Goal: Transaction & Acquisition: Purchase product/service

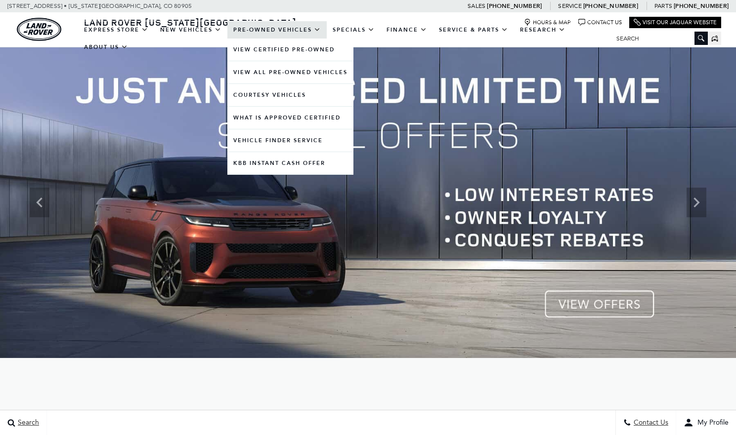
click at [296, 31] on link "Pre-Owned Vehicles" at bounding box center [276, 29] width 99 height 17
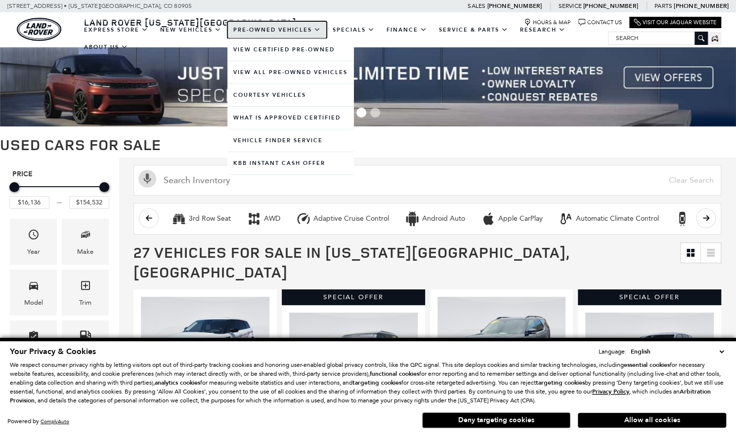
click at [300, 31] on link "Pre-Owned Vehicles" at bounding box center [276, 29] width 99 height 17
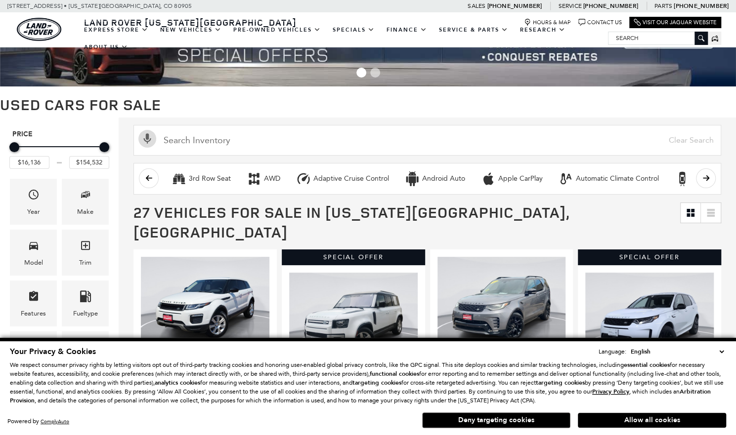
scroll to position [35, 0]
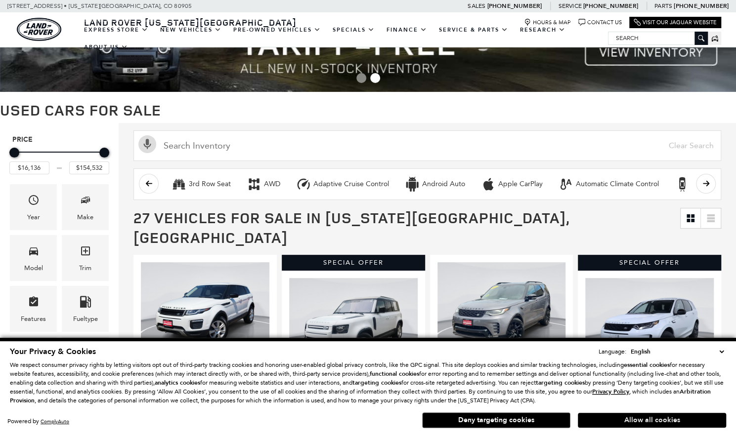
click at [645, 421] on button "Allow all cookies" at bounding box center [652, 420] width 148 height 15
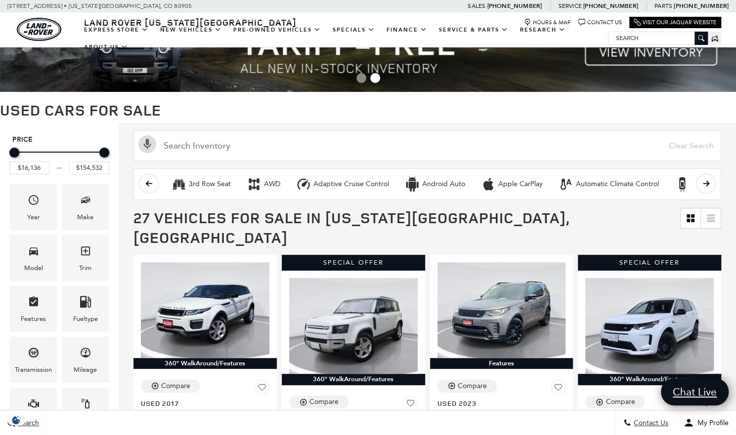
scroll to position [0, 0]
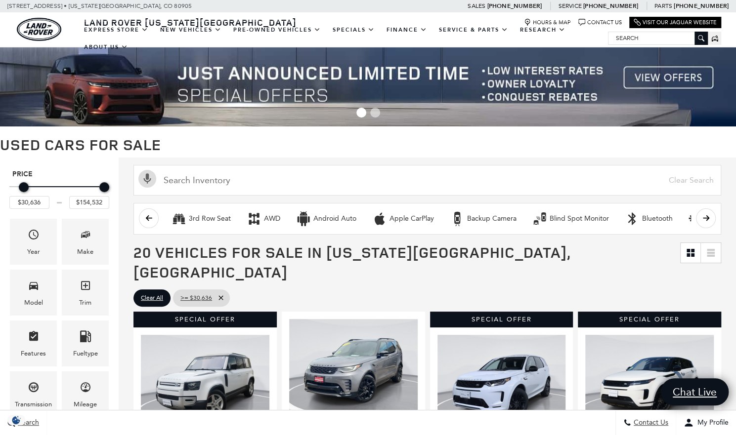
type input "$18,636"
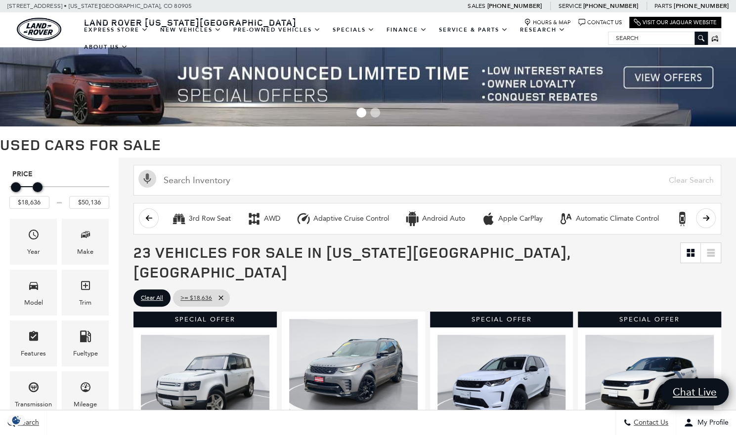
type input "$48,636"
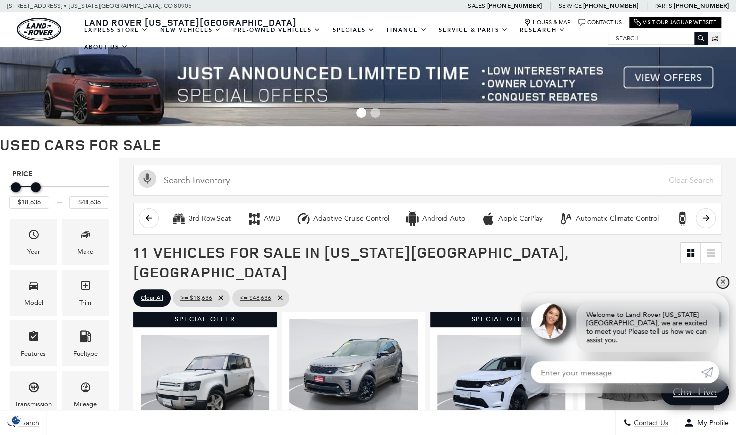
click at [723, 289] on link "✕" at bounding box center [723, 283] width 12 height 12
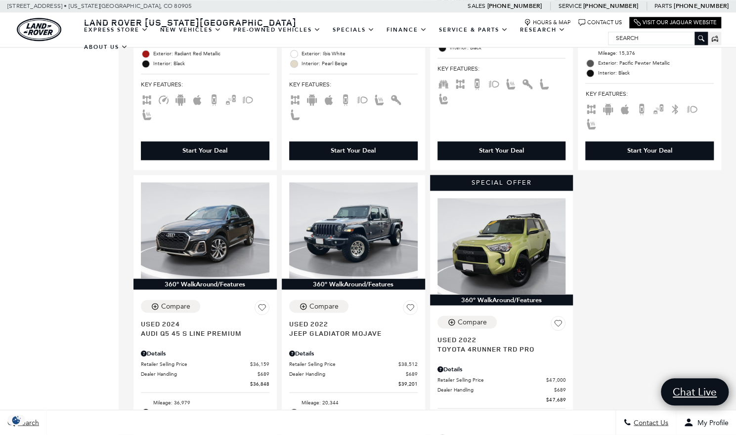
scroll to position [885, 0]
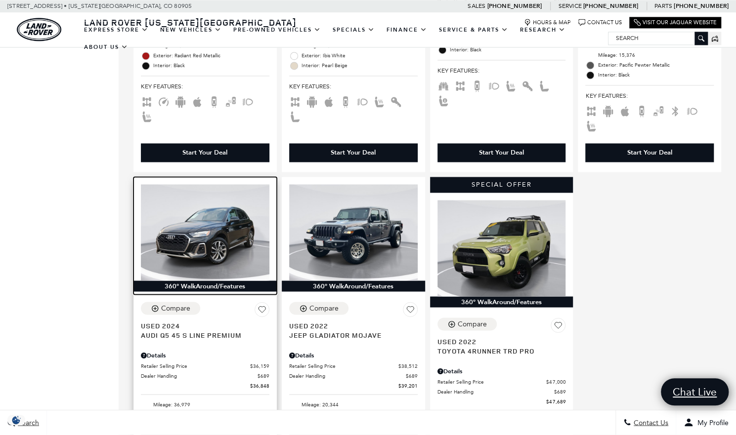
click at [217, 230] on img at bounding box center [205, 232] width 129 height 96
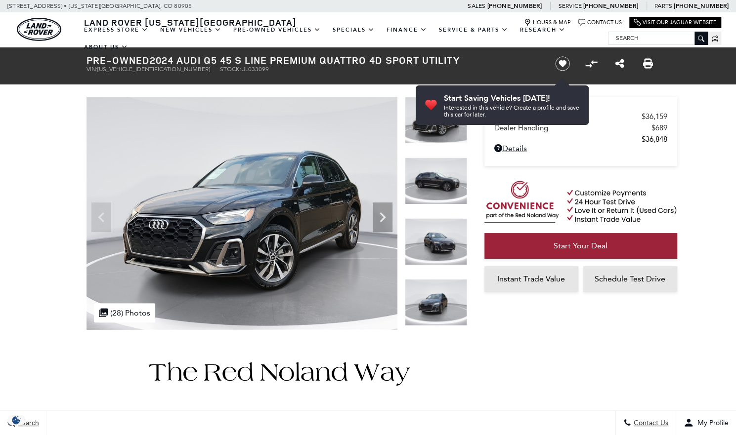
click at [385, 217] on icon "Next" at bounding box center [383, 218] width 6 height 10
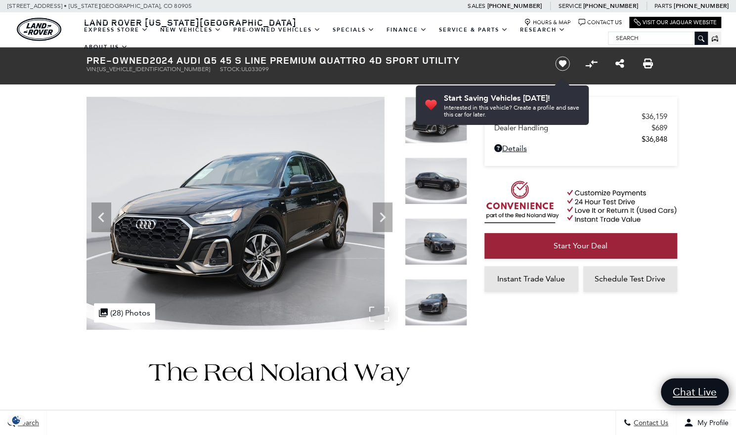
click at [381, 315] on img at bounding box center [229, 213] width 311 height 233
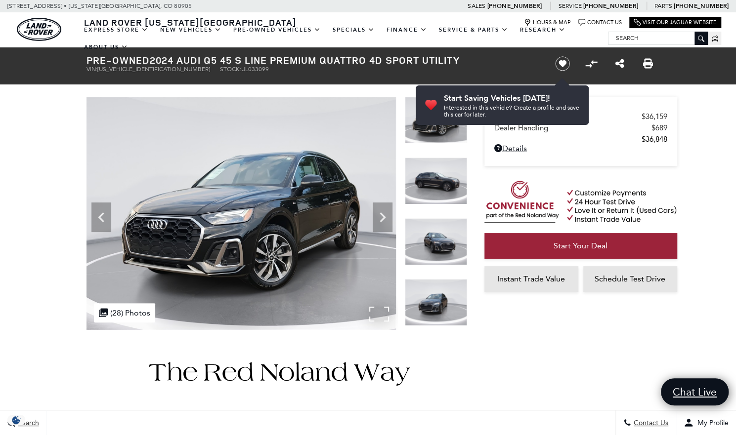
click at [382, 316] on img at bounding box center [240, 213] width 311 height 233
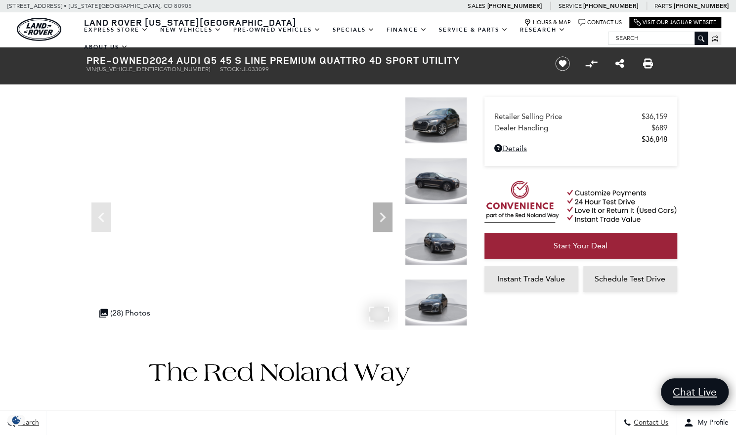
click at [446, 126] on img at bounding box center [436, 120] width 62 height 47
click at [445, 189] on img at bounding box center [436, 181] width 62 height 47
click at [384, 217] on icon "Next" at bounding box center [383, 218] width 6 height 10
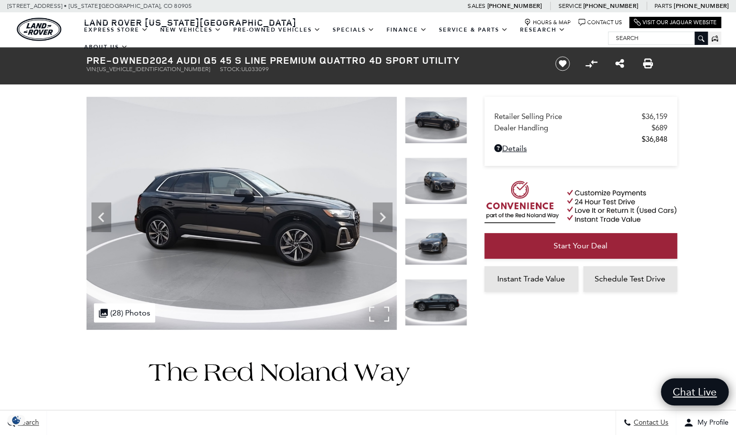
click at [381, 220] on icon "Next" at bounding box center [383, 218] width 6 height 10
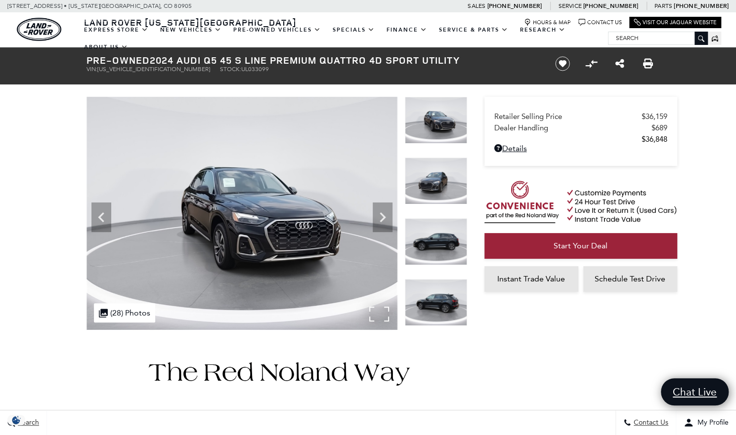
click at [445, 305] on img at bounding box center [436, 302] width 62 height 47
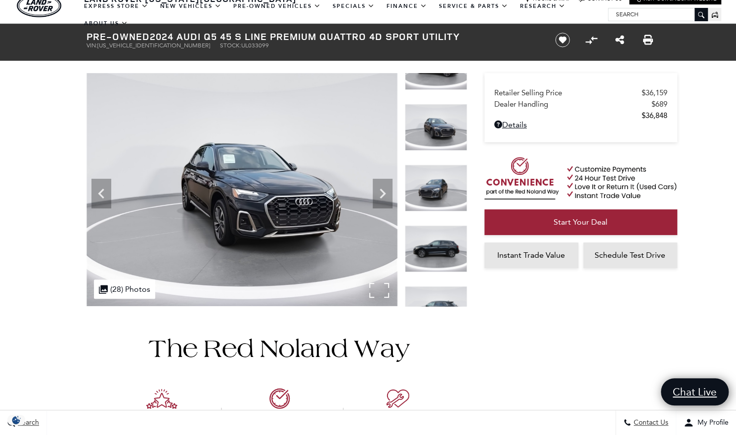
scroll to position [15, 0]
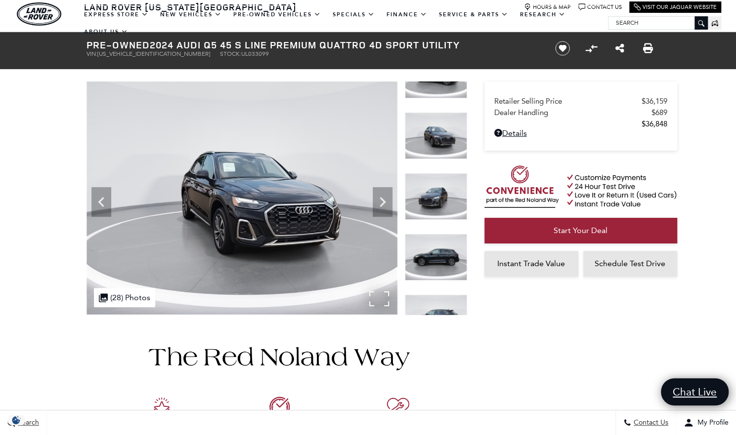
click at [381, 198] on icon "Next" at bounding box center [383, 202] width 6 height 10
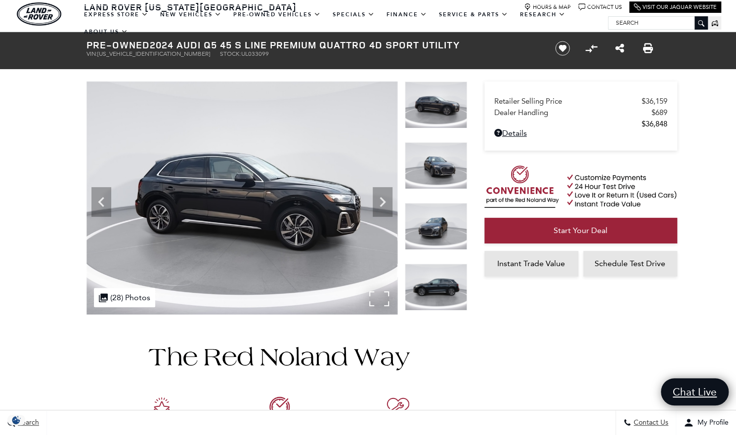
click at [395, 202] on img at bounding box center [241, 198] width 311 height 233
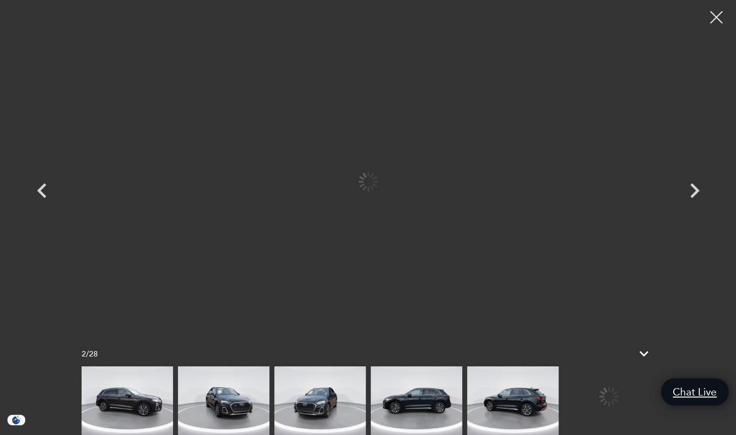
click at [383, 204] on div at bounding box center [368, 181] width 593 height 349
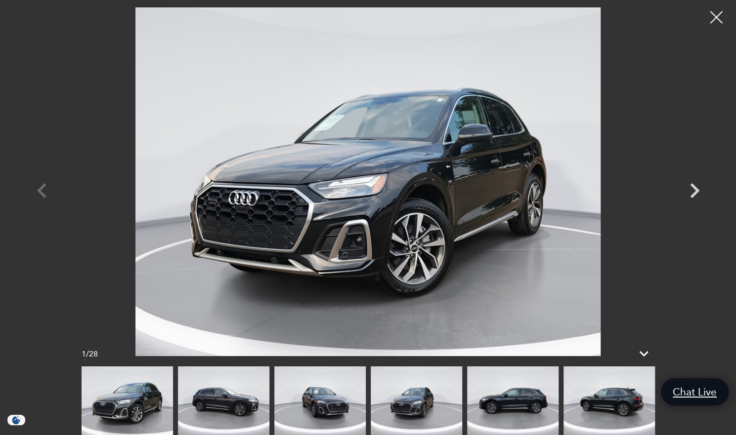
click at [694, 192] on icon "Next" at bounding box center [695, 191] width 30 height 30
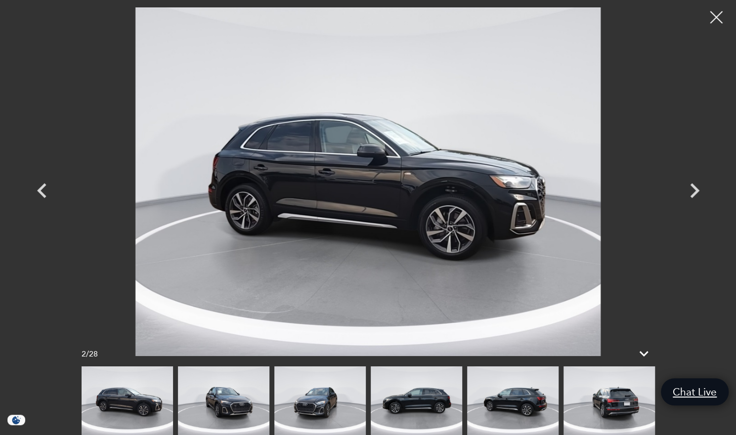
click at [530, 400] on img at bounding box center [512, 401] width 91 height 69
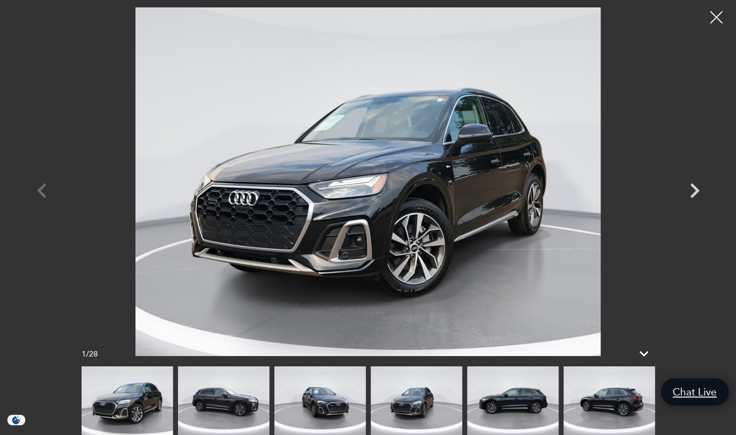
click at [612, 404] on img at bounding box center [608, 401] width 91 height 69
click at [697, 193] on icon "Next" at bounding box center [694, 190] width 9 height 15
click at [695, 201] on icon "Next" at bounding box center [695, 191] width 30 height 30
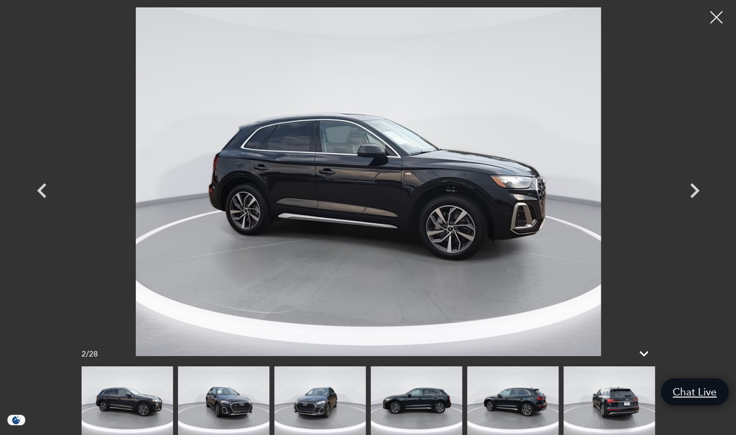
click at [693, 194] on icon "Next" at bounding box center [694, 190] width 9 height 15
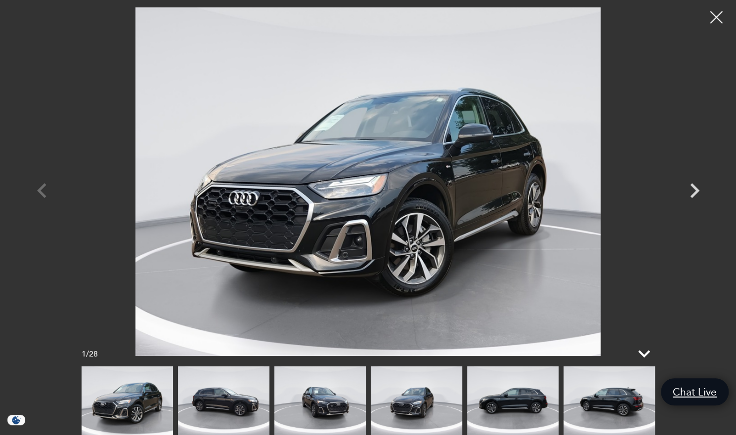
click at [645, 354] on icon at bounding box center [644, 353] width 12 height 7
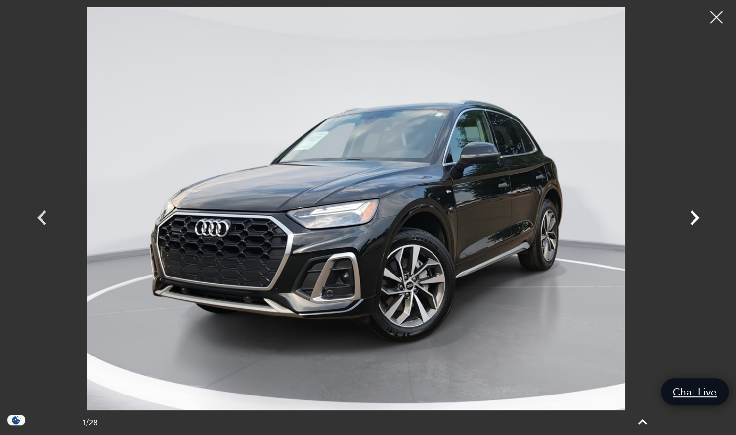
click at [701, 219] on icon "Next" at bounding box center [695, 218] width 30 height 30
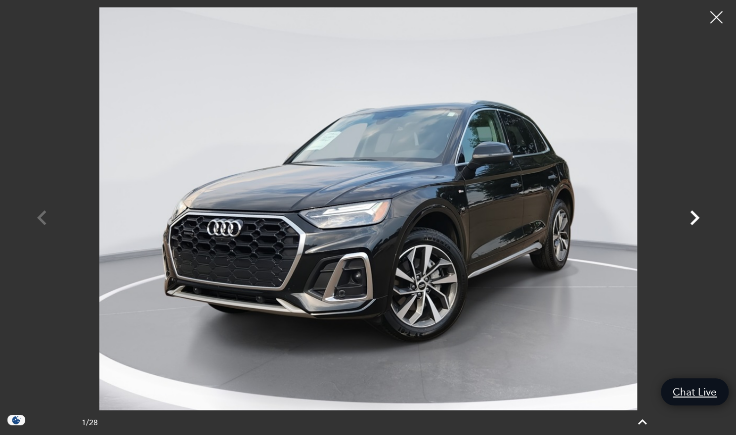
click at [703, 216] on icon "Next" at bounding box center [695, 218] width 30 height 30
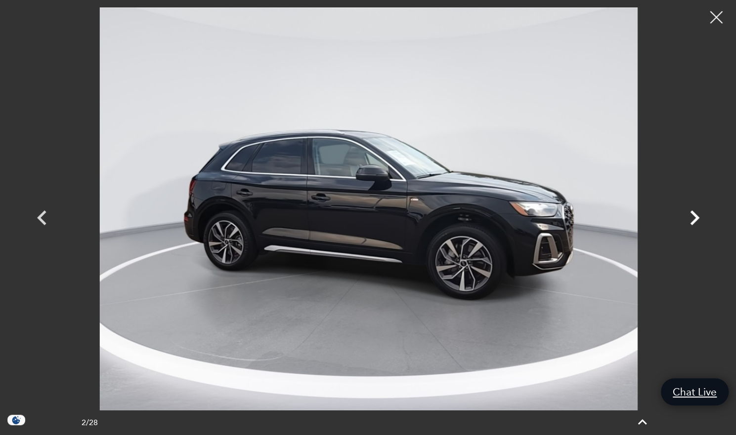
click at [706, 219] on icon "Next" at bounding box center [695, 218] width 30 height 30
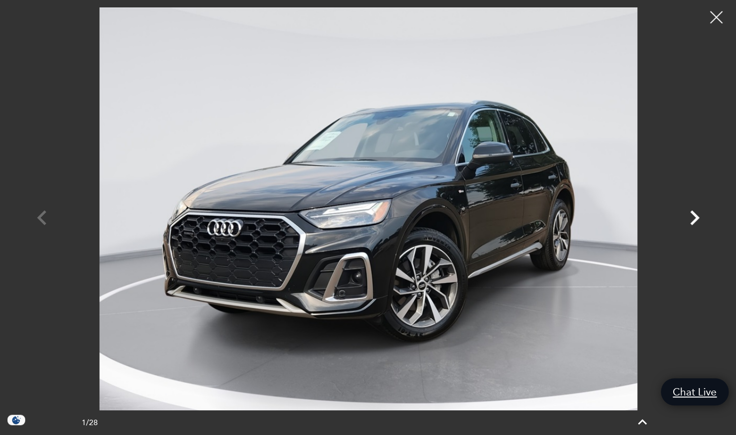
click at [708, 219] on icon "Next" at bounding box center [695, 218] width 30 height 30
click at [704, 219] on icon "Next" at bounding box center [695, 218] width 30 height 30
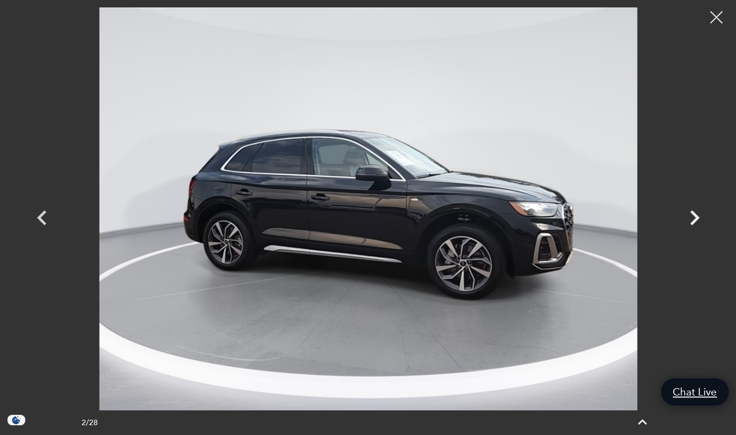
click at [693, 219] on icon "Next" at bounding box center [695, 218] width 30 height 30
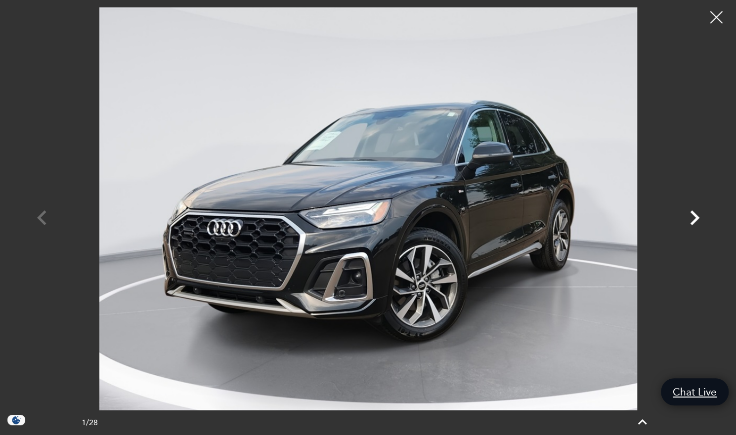
click at [700, 218] on icon "Next" at bounding box center [695, 218] width 30 height 30
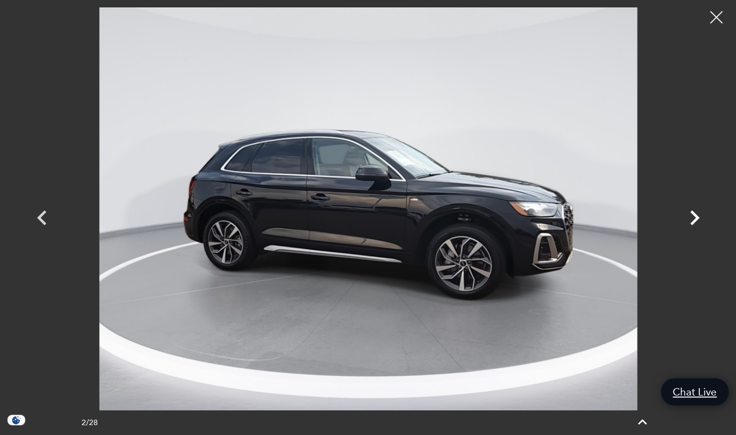
click at [44, 219] on icon "Previous" at bounding box center [42, 218] width 30 height 30
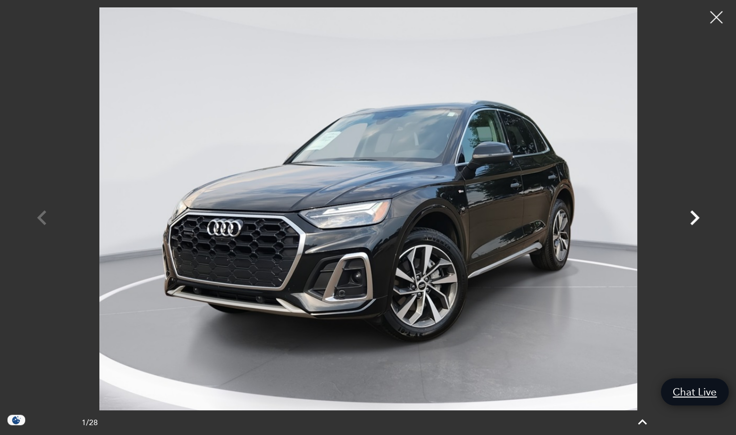
click at [36, 219] on div at bounding box center [368, 208] width 692 height 403
click at [712, 23] on div at bounding box center [716, 17] width 26 height 26
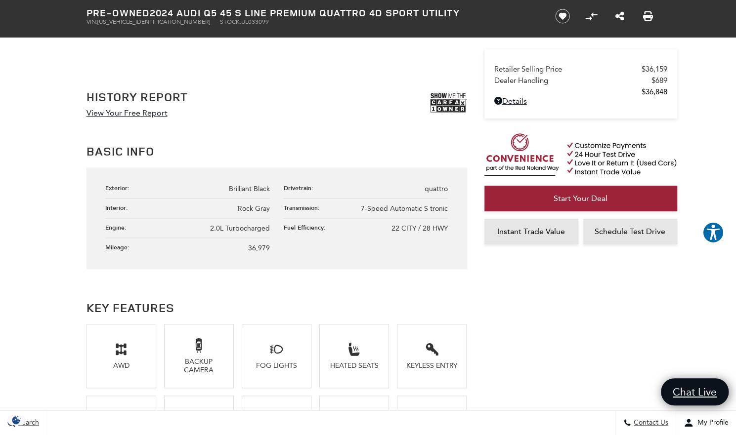
scroll to position [501, 0]
click at [445, 98] on img at bounding box center [448, 102] width 37 height 25
